Goal: Navigation & Orientation: Find specific page/section

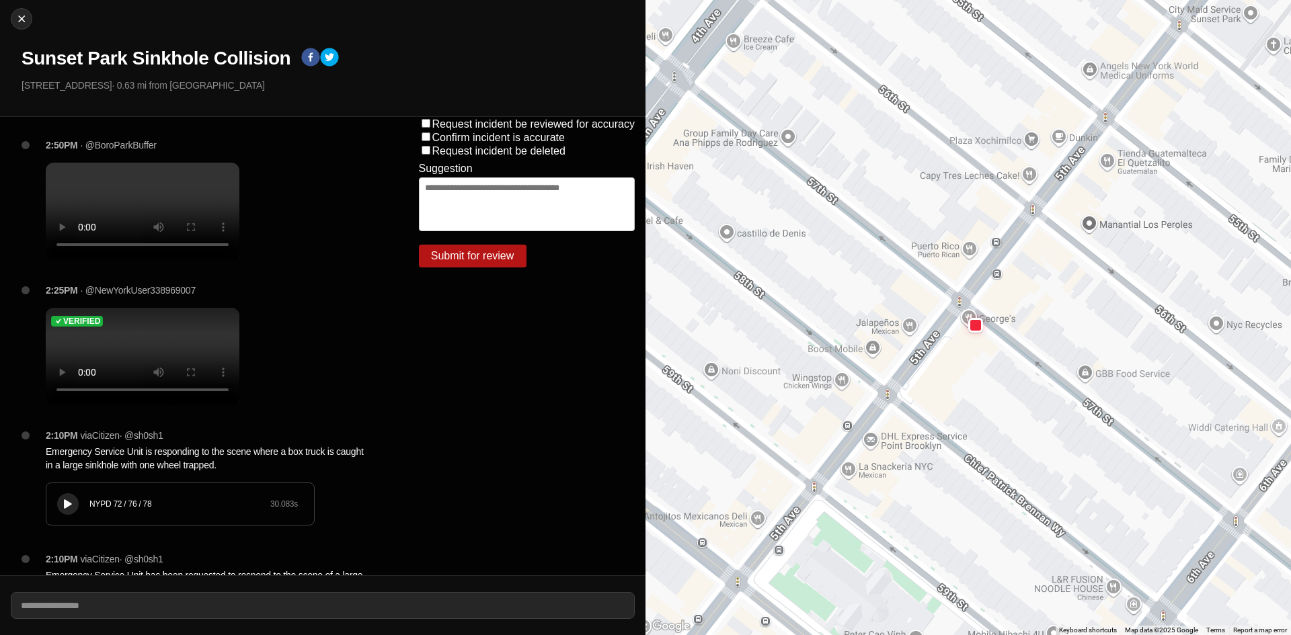
click at [26, 30] on div "Close [GEOGRAPHIC_DATA] Sinkhole Collision [STREET_ADDRESS] · 0.63 mi from [GEO…" at bounding box center [323, 58] width 646 height 117
click at [22, 24] on img at bounding box center [21, 18] width 13 height 13
select select "*"
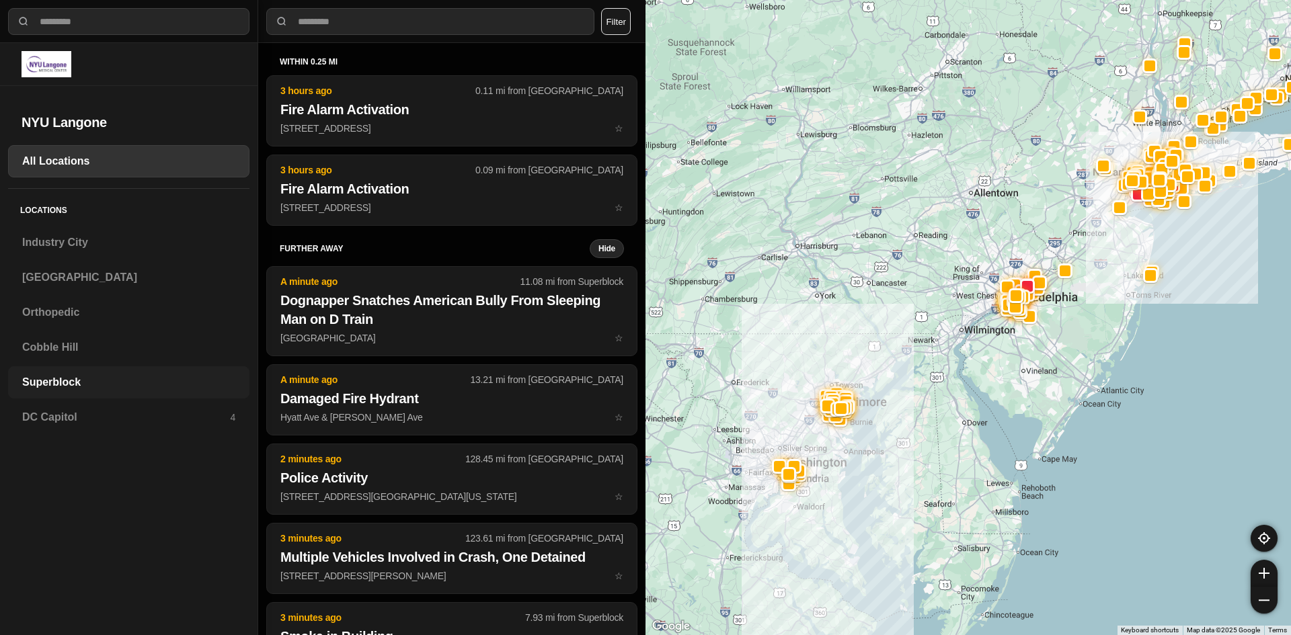
click at [70, 379] on h3 "Superblock" at bounding box center [128, 383] width 213 height 16
